Goal: Task Accomplishment & Management: Complete application form

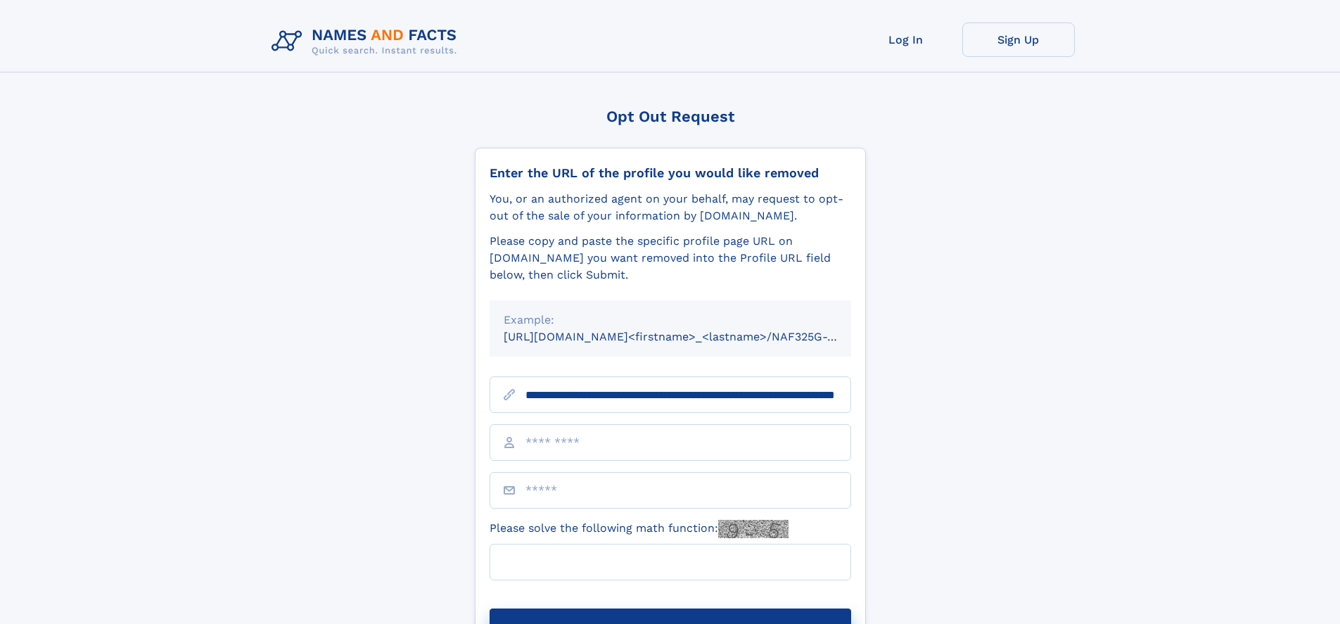
scroll to position [0, 137]
type input "**********"
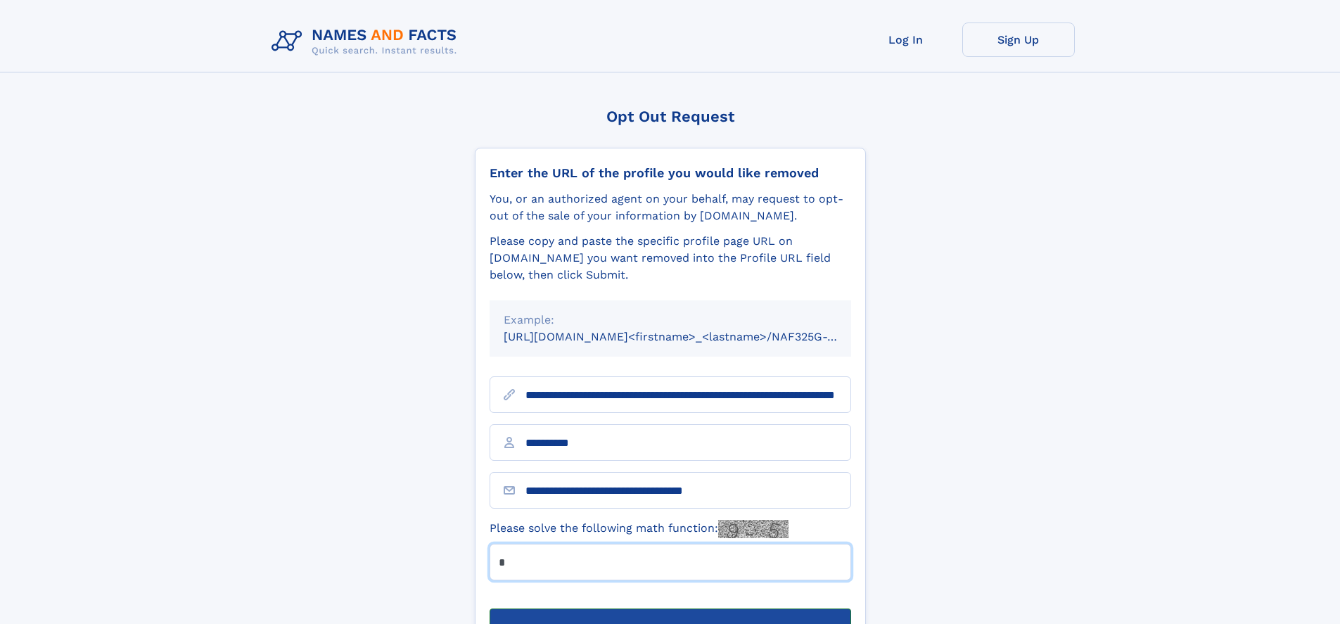
type input "*"
click at [670, 608] on button "Submit Opt Out Request" at bounding box center [671, 630] width 362 height 45
